Goal: Task Accomplishment & Management: Manage account settings

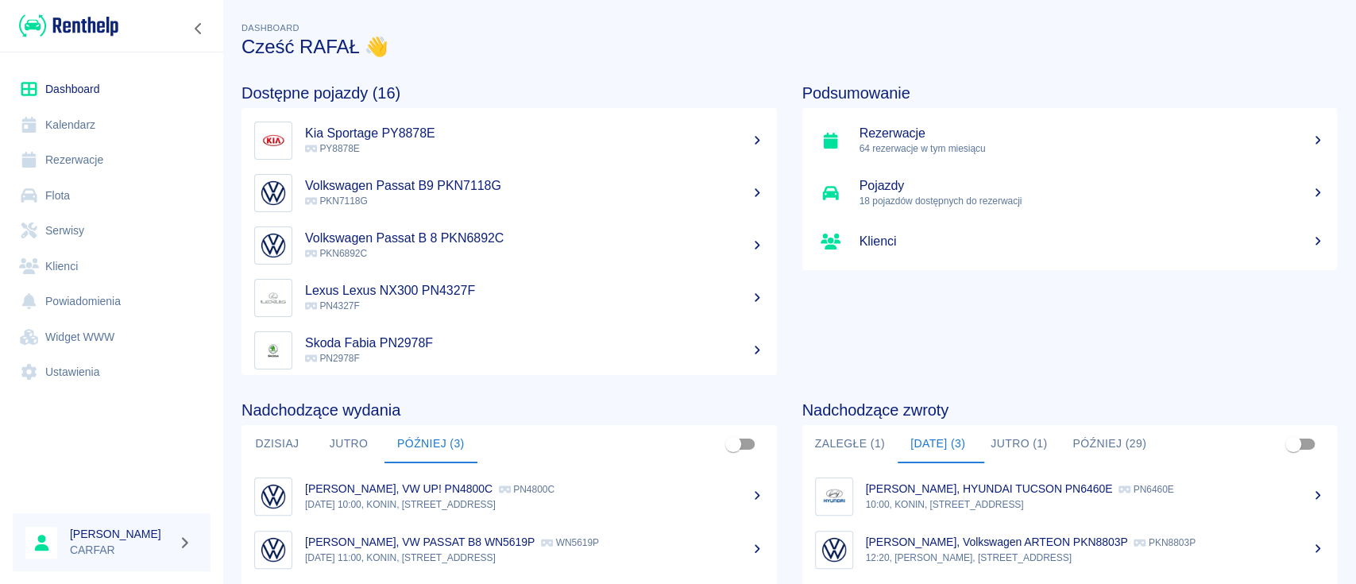
scroll to position [106, 0]
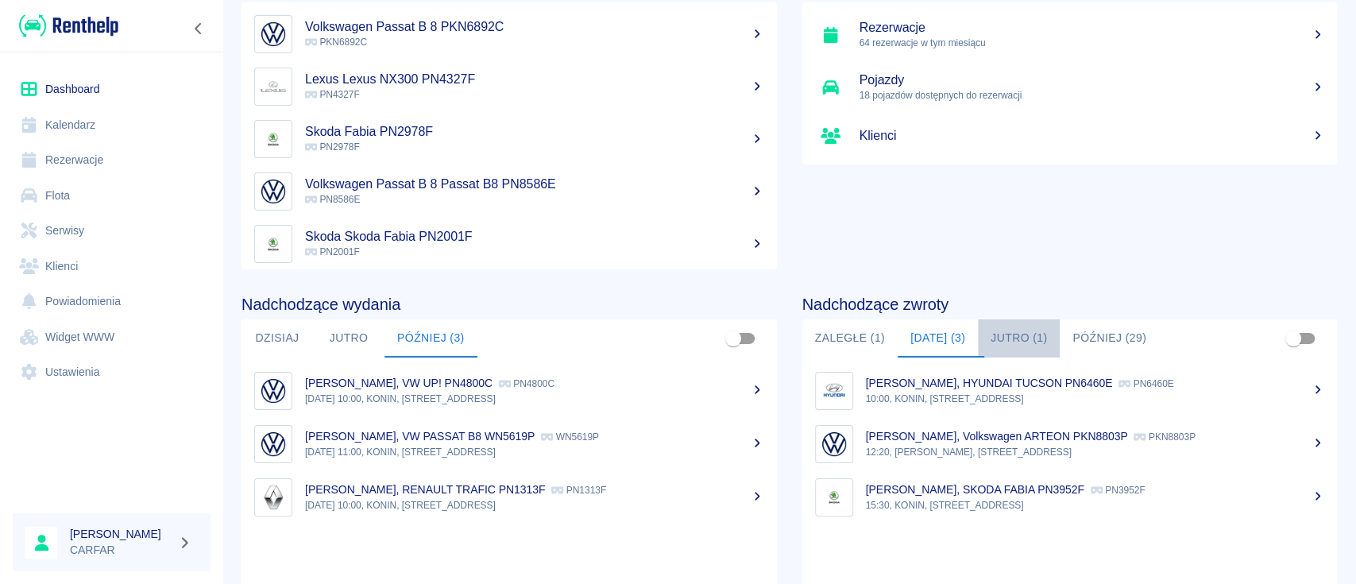
click at [1023, 341] on button "Jutro (1)" at bounding box center [1019, 338] width 82 height 38
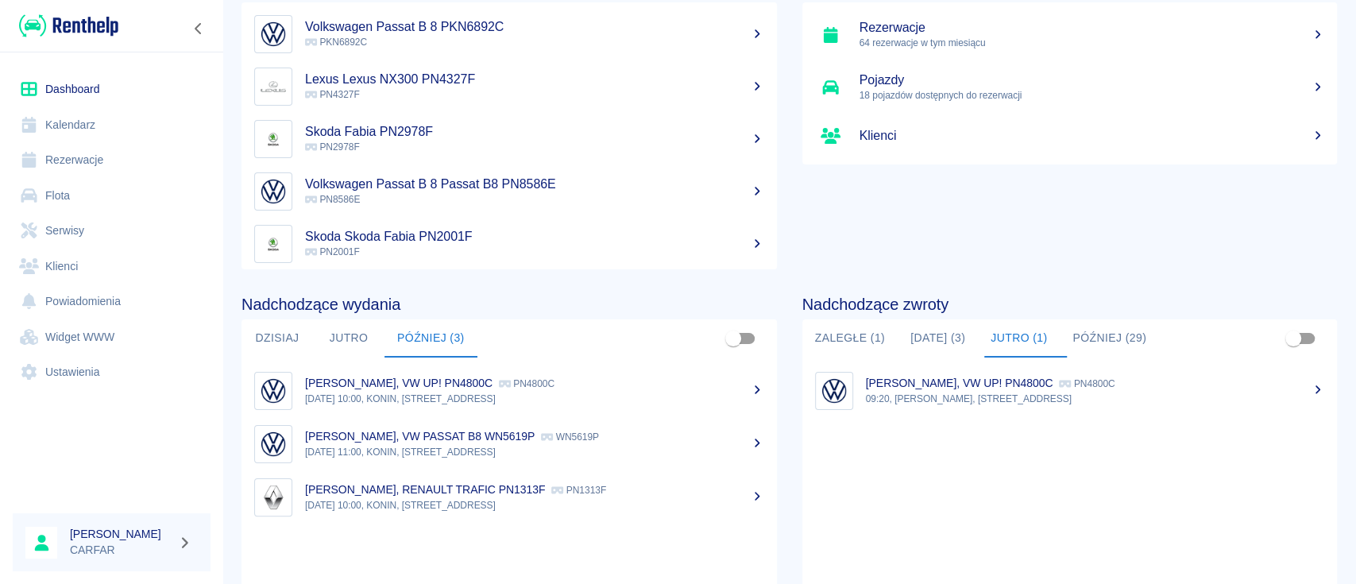
click at [1103, 327] on button "Później (29)" at bounding box center [1109, 338] width 99 height 38
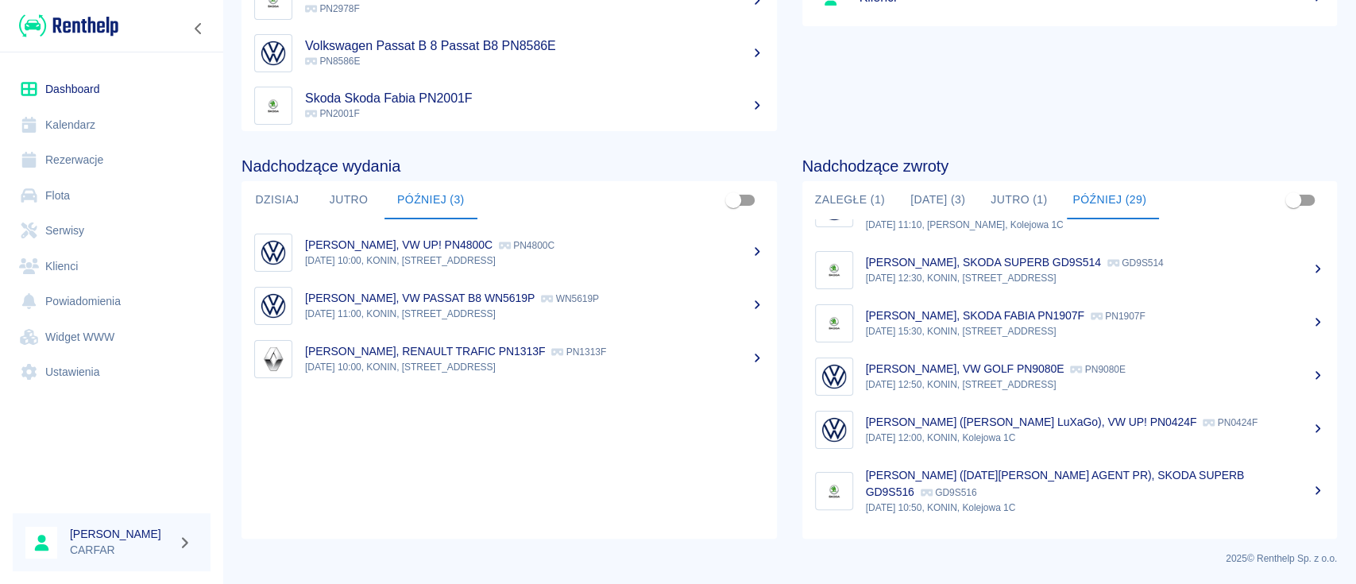
click at [1137, 456] on link "[PERSON_NAME] ([PERSON_NAME] LuXaGo), VW UP! PN0424F PN0424F [DATE] 12:00, KONI…" at bounding box center [1069, 429] width 535 height 53
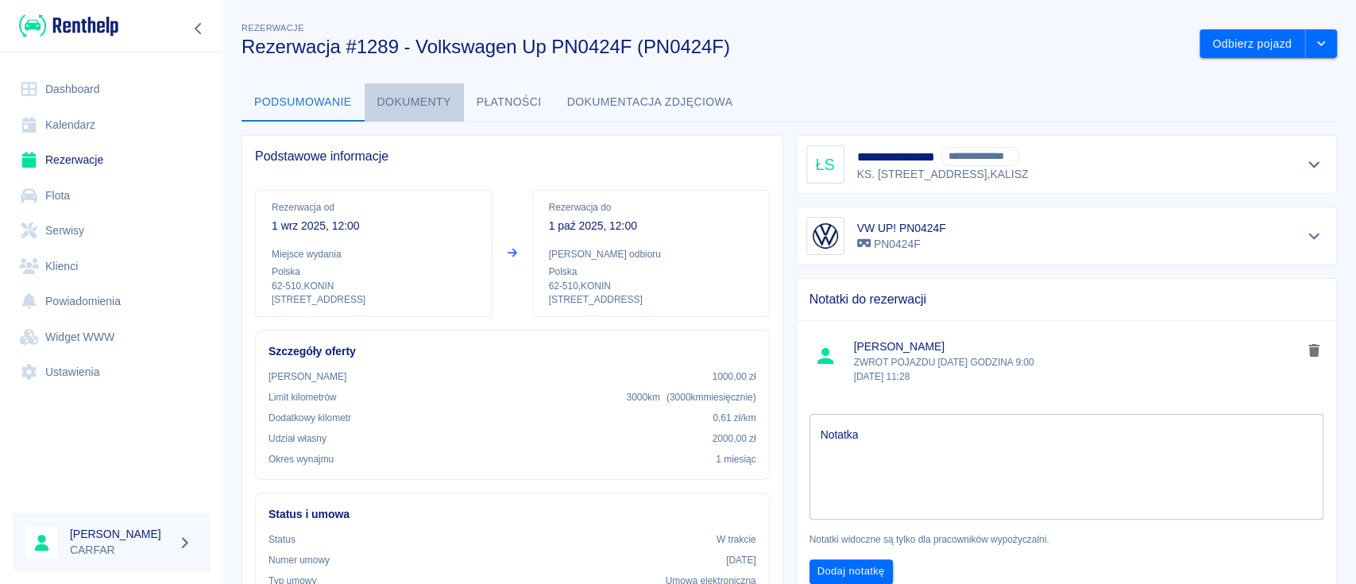
click at [415, 101] on button "Dokumenty" at bounding box center [414, 102] width 99 height 38
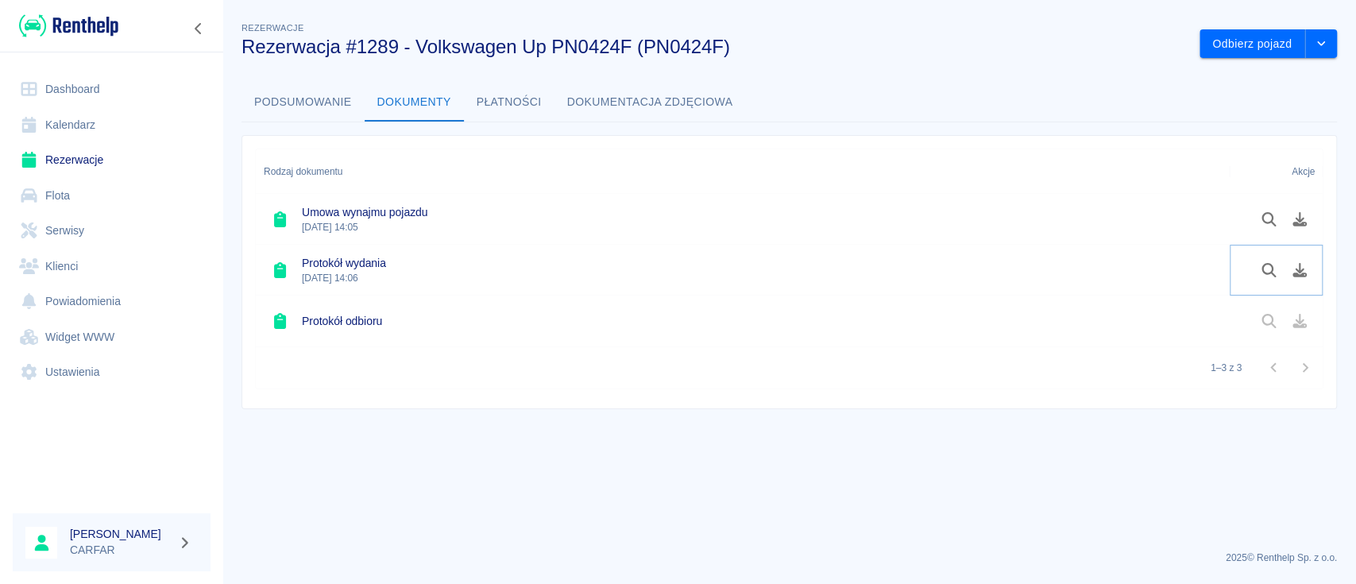
click at [1264, 268] on icon "Podgląd dokumentu" at bounding box center [1269, 270] width 18 height 14
click at [83, 21] on img at bounding box center [68, 26] width 99 height 26
